Goal: Task Accomplishment & Management: Manage account settings

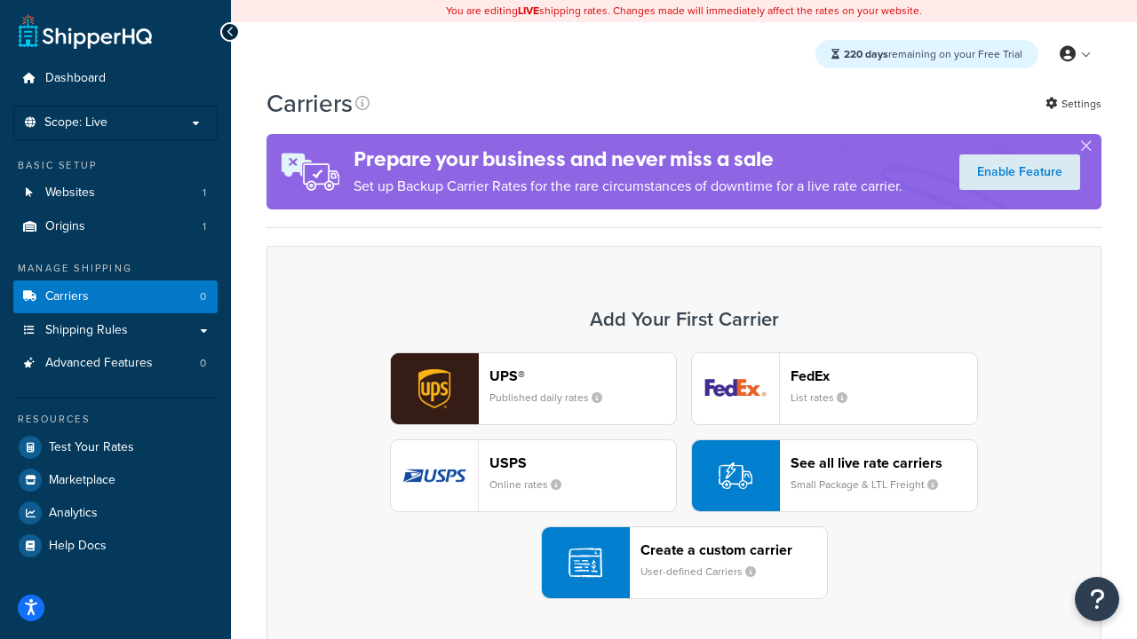
click at [684, 476] on div "UPS® Published daily rates FedEx List rates USPS Online rates See all live rate…" at bounding box center [683, 476] width 797 height 247
click at [883, 376] on header "FedEx" at bounding box center [883, 376] width 186 height 17
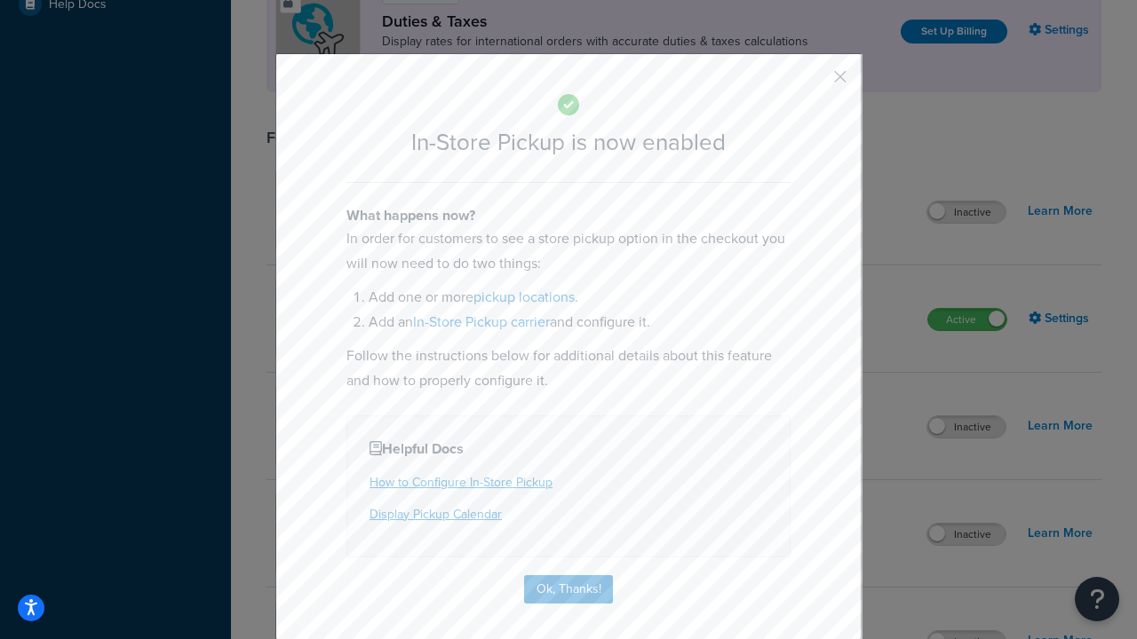
click at [813, 83] on button "button" at bounding box center [814, 83] width 4 height 4
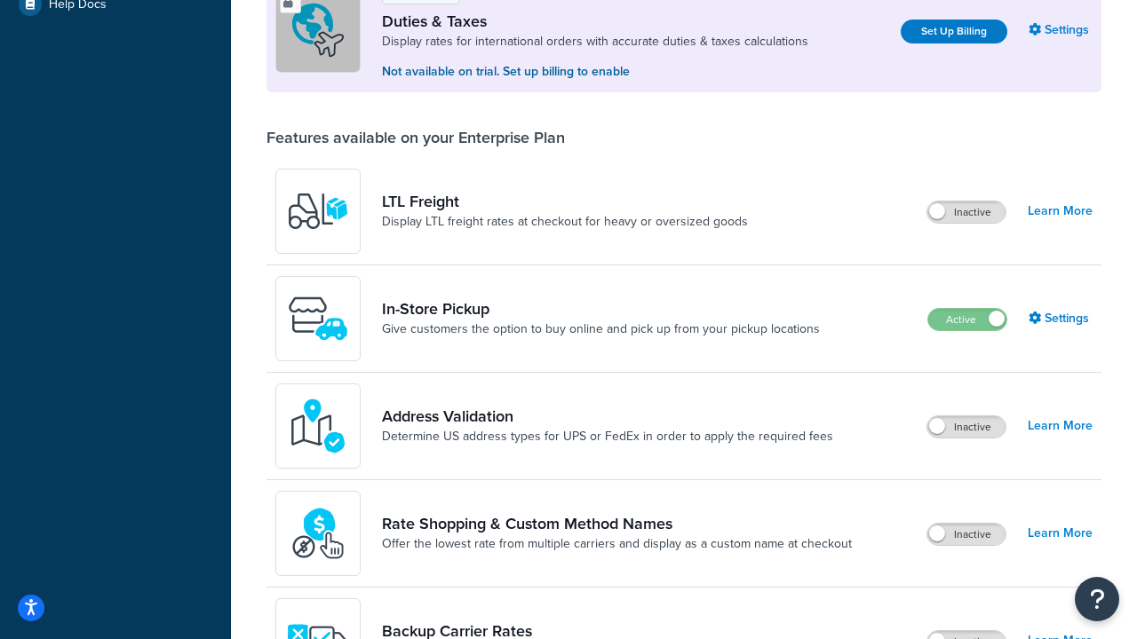
scroll to position [542, 0]
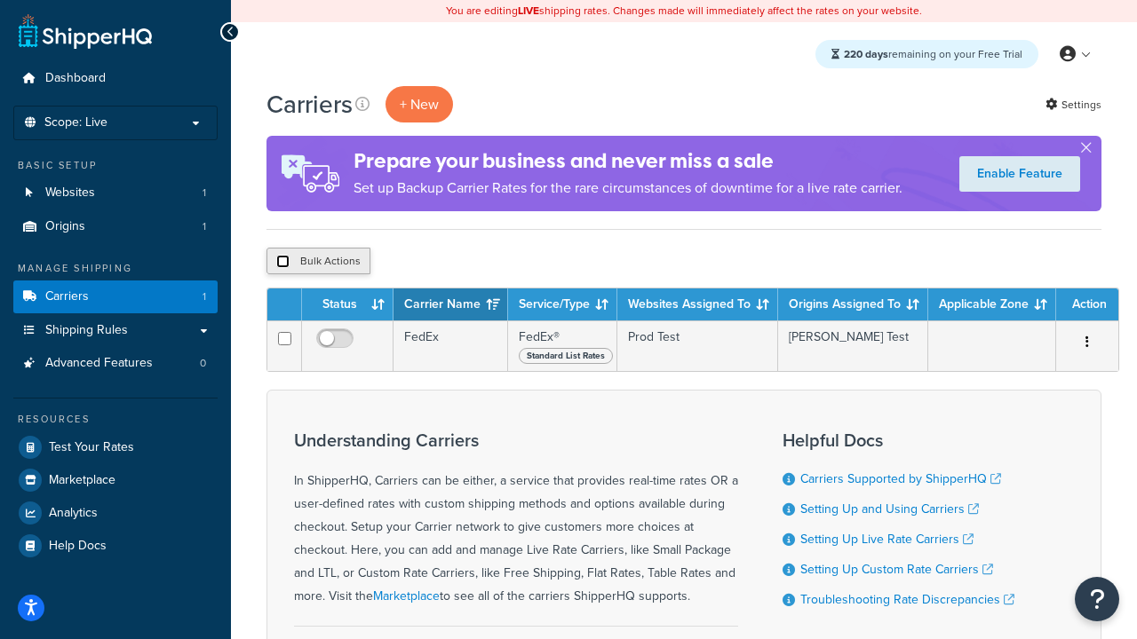
click at [282, 262] on input "checkbox" at bounding box center [282, 261] width 13 height 13
checkbox input "true"
click at [478, 262] on button "Delete" at bounding box center [473, 261] width 61 height 27
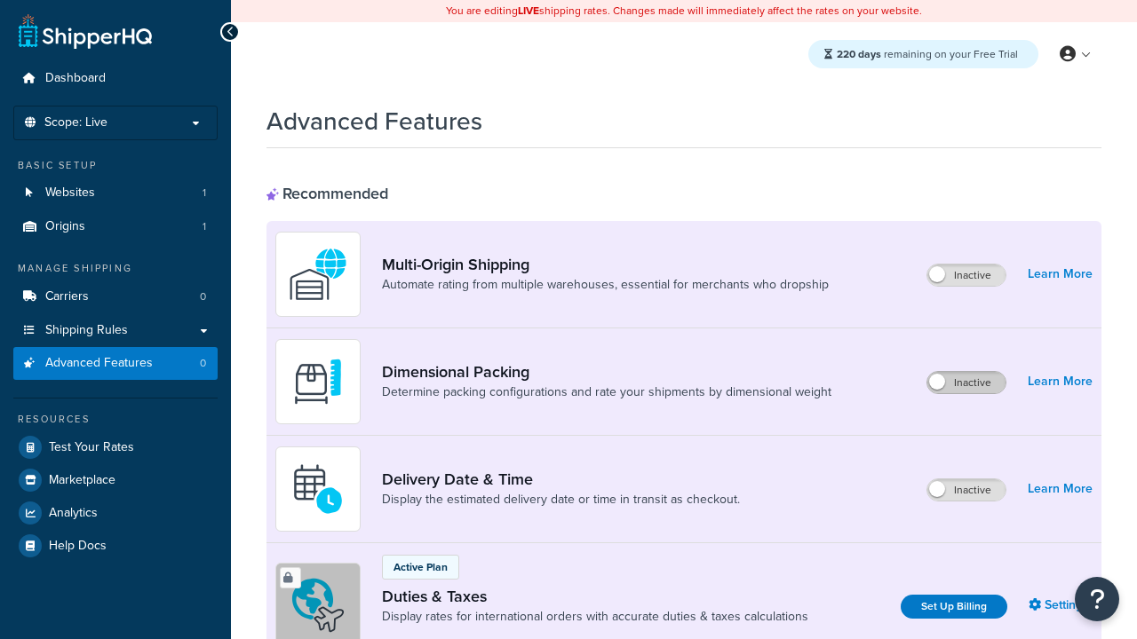
click at [966, 383] on label "Inactive" at bounding box center [966, 382] width 78 height 21
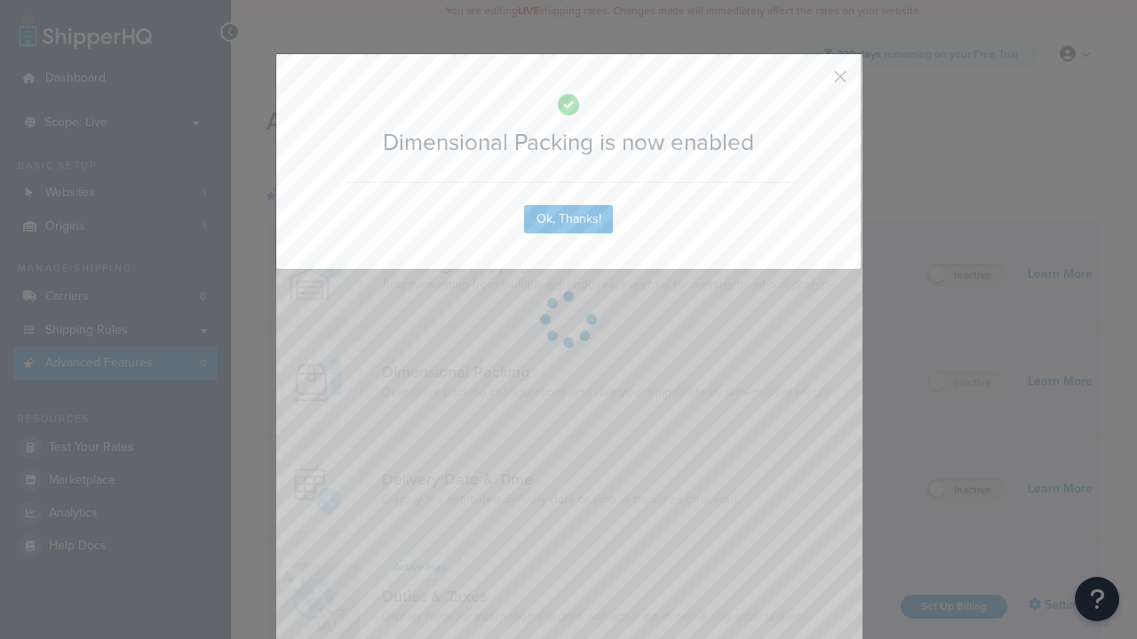
click at [813, 81] on button "button" at bounding box center [814, 83] width 4 height 4
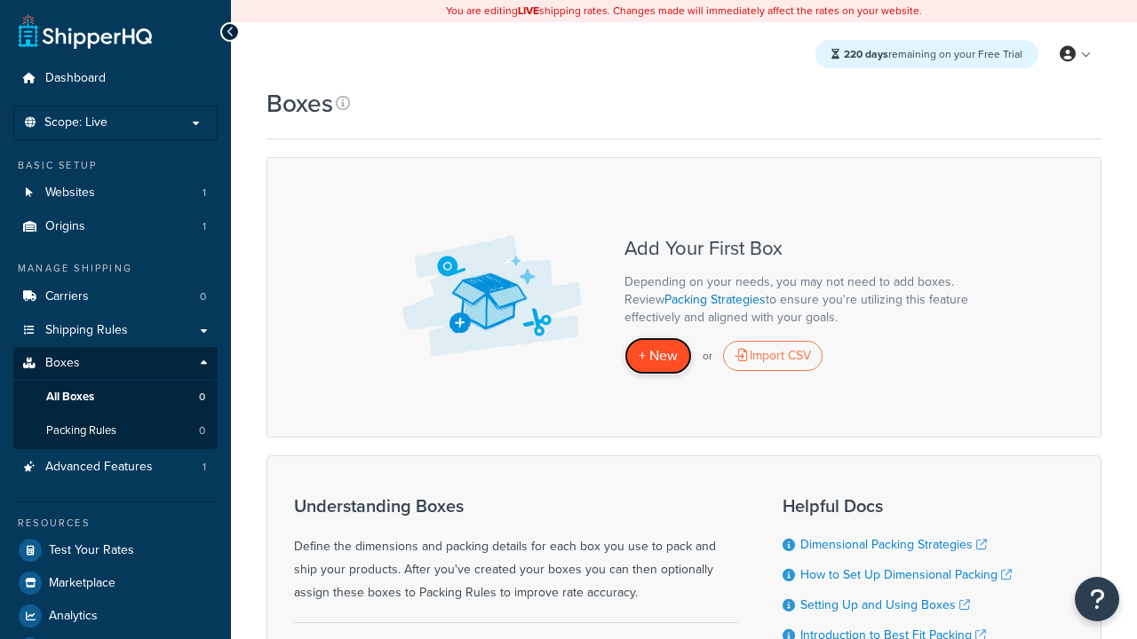
click at [658, 355] on span "+ New" at bounding box center [657, 355] width 39 height 20
